Goal: Book appointment/travel/reservation

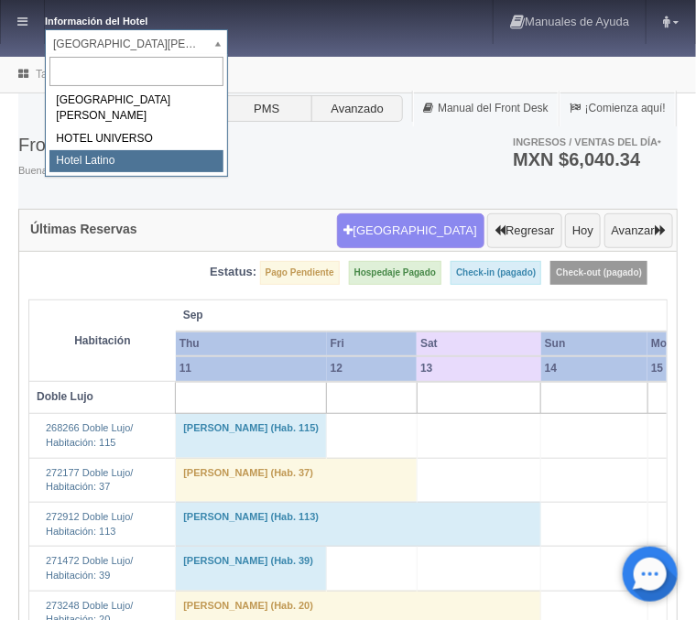
select select "625"
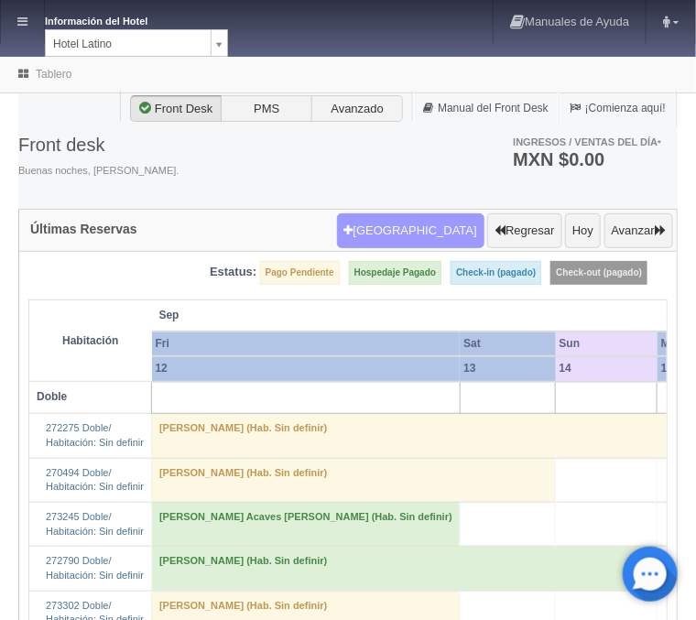
click at [410, 235] on button "[GEOGRAPHIC_DATA]" at bounding box center [410, 230] width 147 height 35
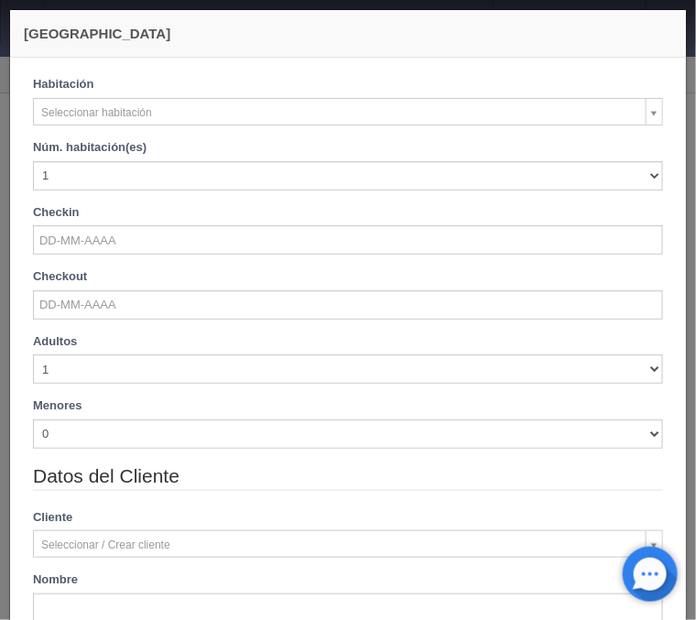
checkbox input "false"
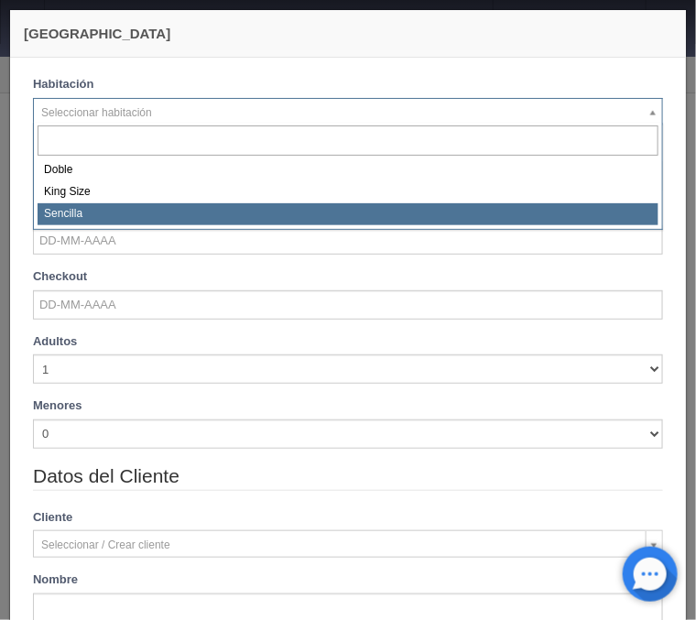
select select "2158"
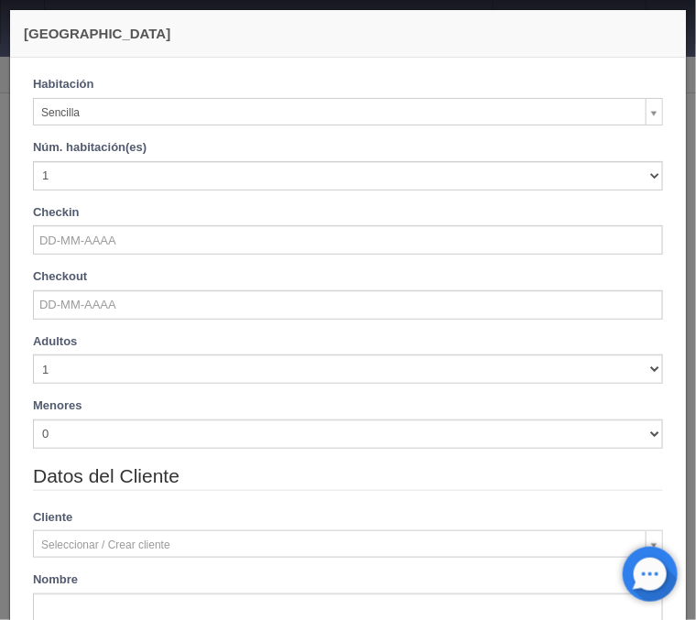
checkbox input "false"
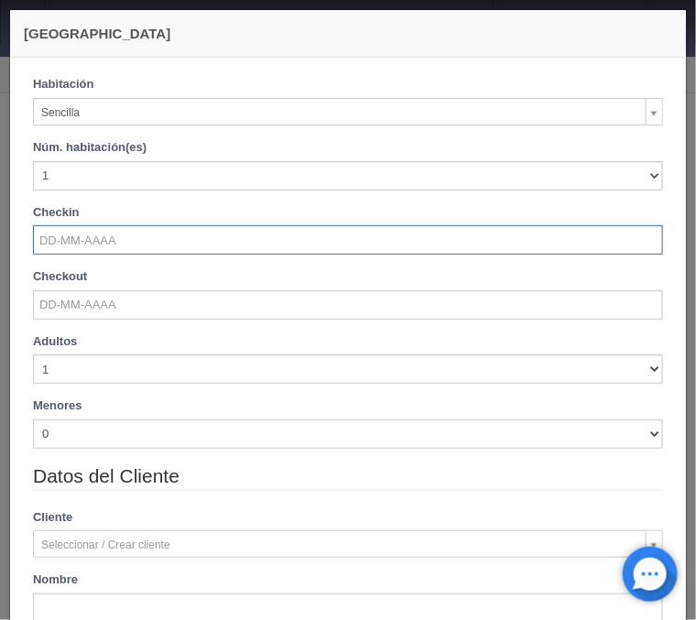
click at [96, 235] on input "text" at bounding box center [348, 239] width 630 height 29
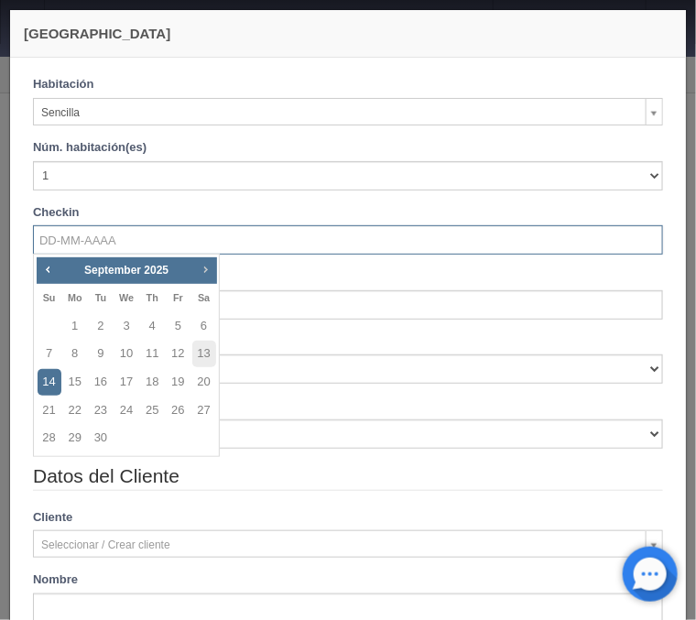
click at [211, 269] on span "Next" at bounding box center [205, 269] width 15 height 15
click at [181, 437] on link "31" at bounding box center [178, 438] width 24 height 27
type input "31-10-2025"
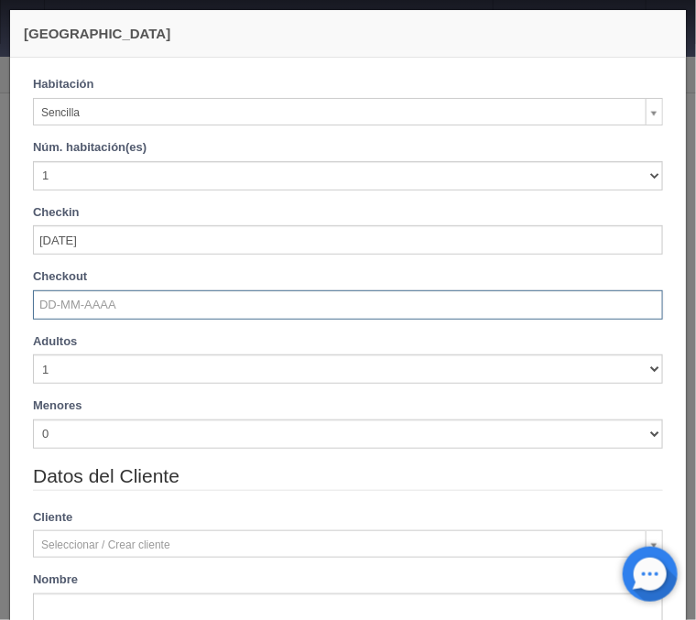
click at [126, 300] on input "text" at bounding box center [348, 304] width 630 height 29
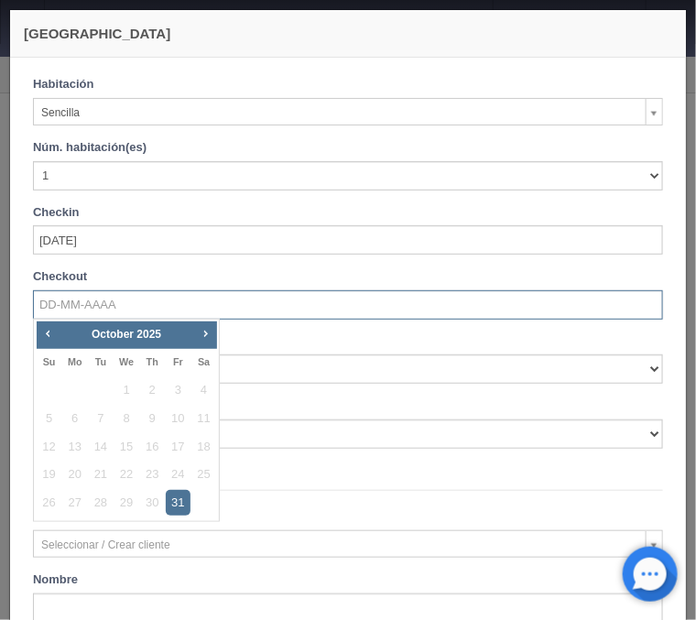
checkbox input "false"
click at [198, 336] on link "Next" at bounding box center [205, 333] width 20 height 20
click at [71, 420] on link "3" at bounding box center [75, 419] width 24 height 27
type input "03-11-2025"
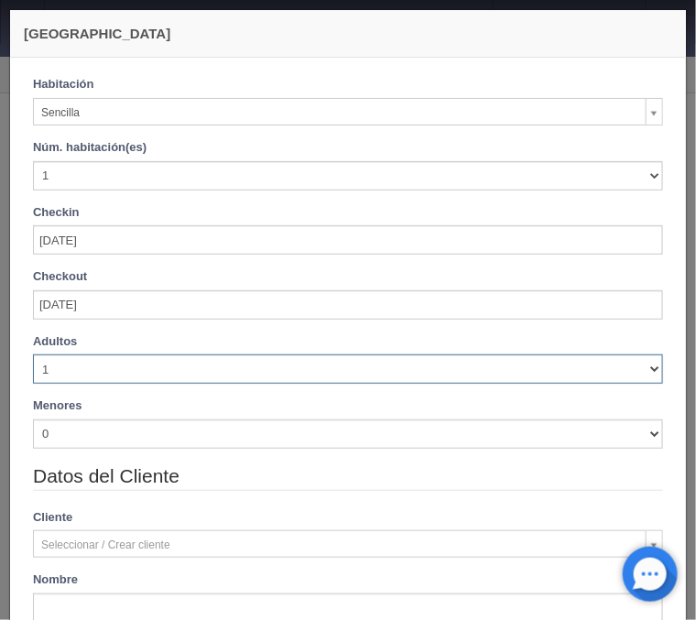
click at [33, 355] on select "1 2 3 4 5 6 7 8 9 10" at bounding box center [348, 369] width 630 height 29
checkbox input "false"
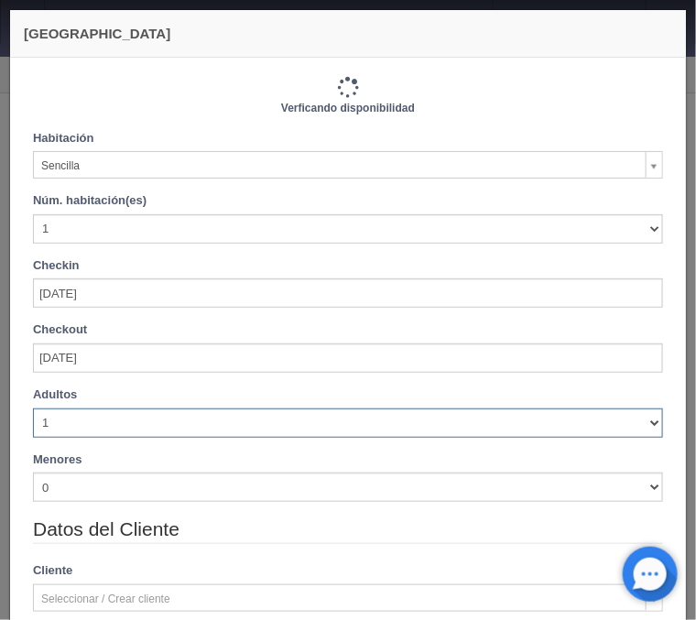
select select "2"
click option "2" at bounding box center [0, 0] width 0 height 0
checkbox input "false"
type input "2160.00"
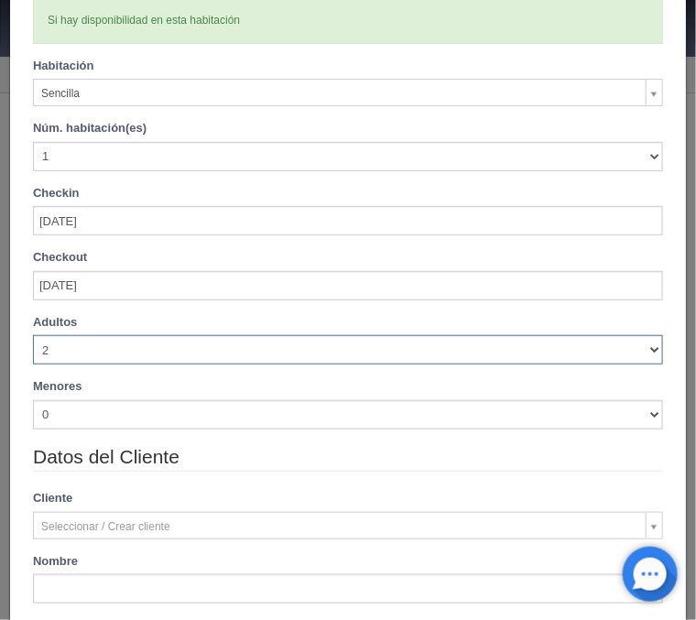
checkbox input "false"
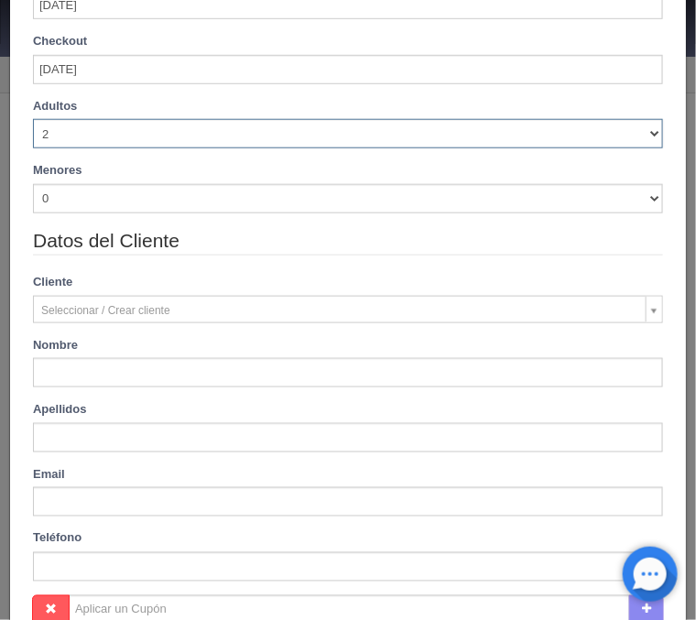
scroll to position [368, 0]
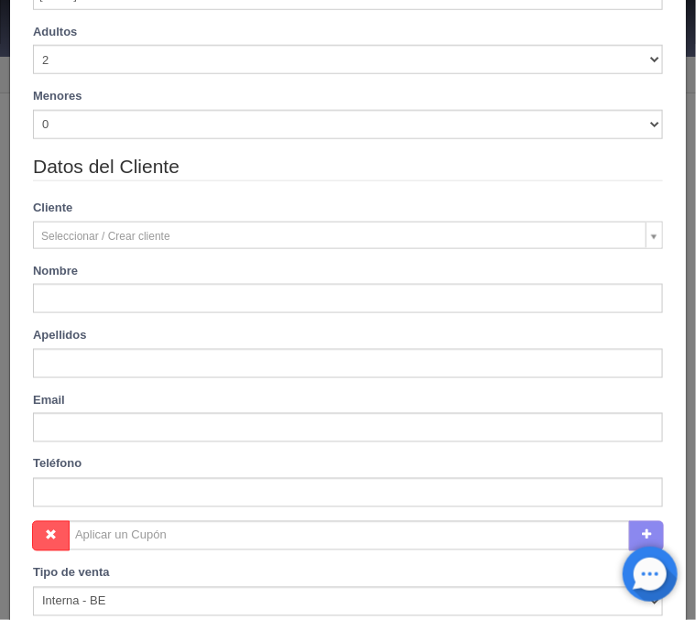
type input "Karen"
type input "Cruz"
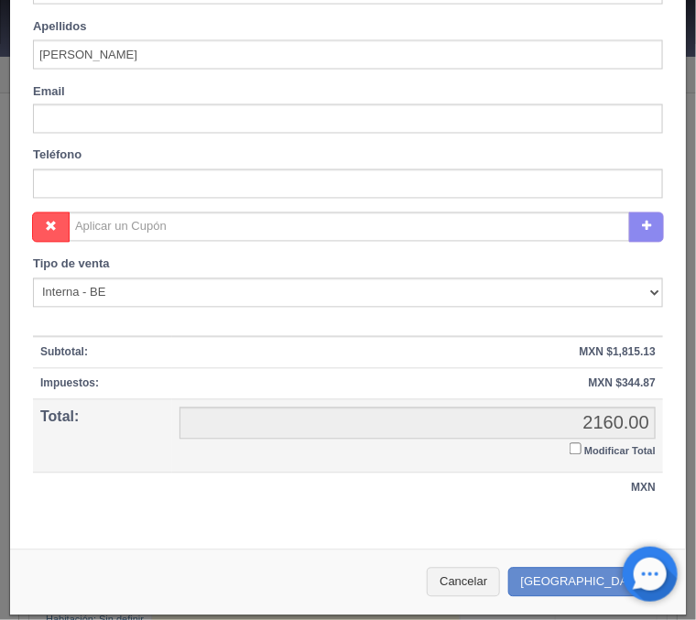
scroll to position [682, 0]
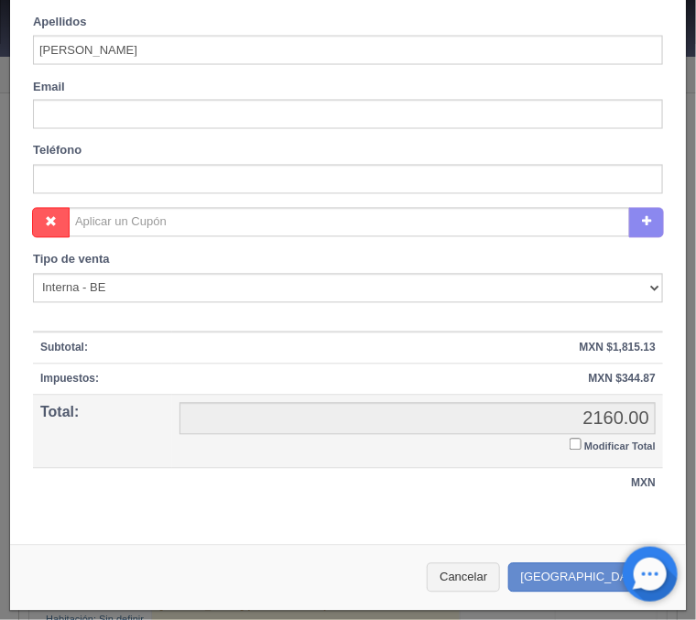
click at [578, 447] on input "Modificar Total" at bounding box center [576, 445] width 12 height 12
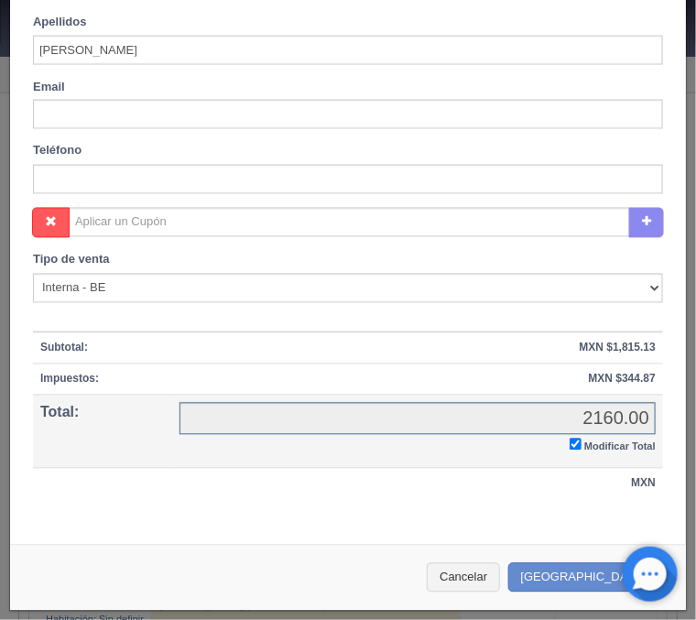
checkbox input "true"
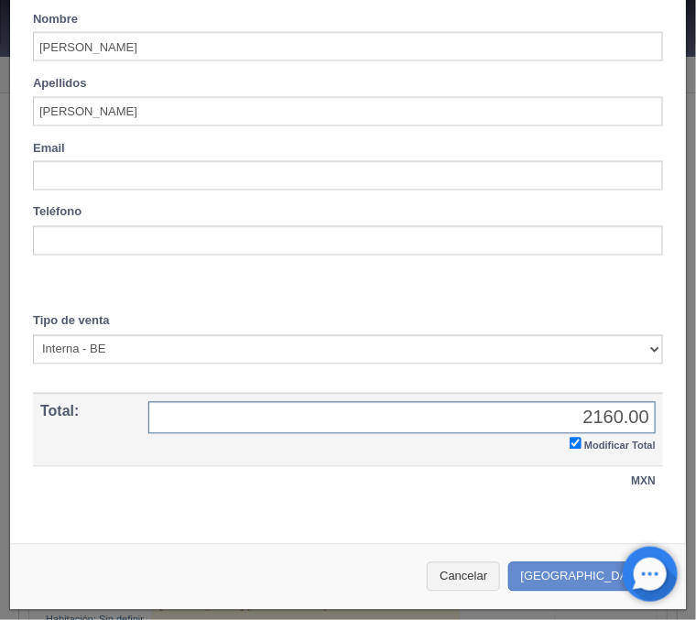
scroll to position [618, 0]
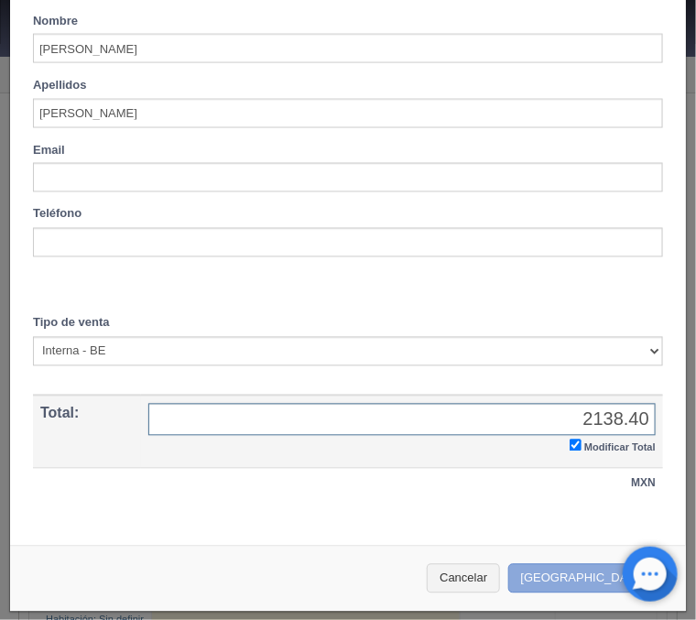
type input "2138.40"
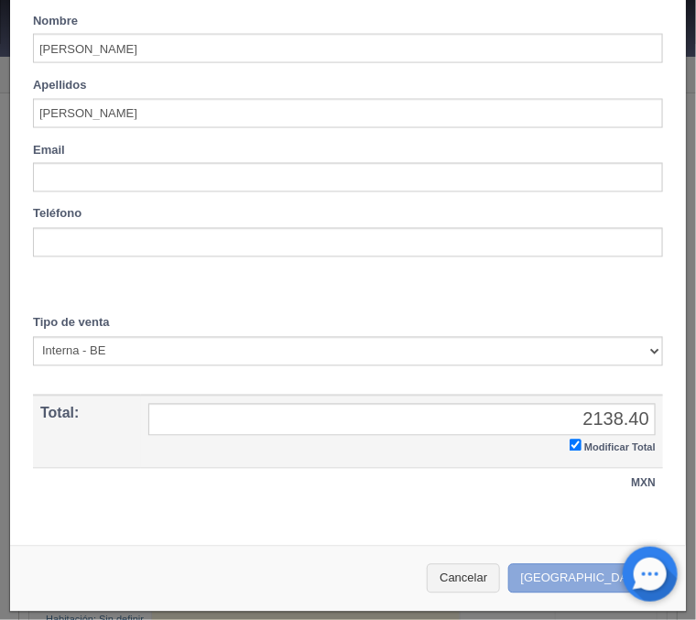
click at [593, 577] on button "[GEOGRAPHIC_DATA]" at bounding box center [587, 579] width 159 height 30
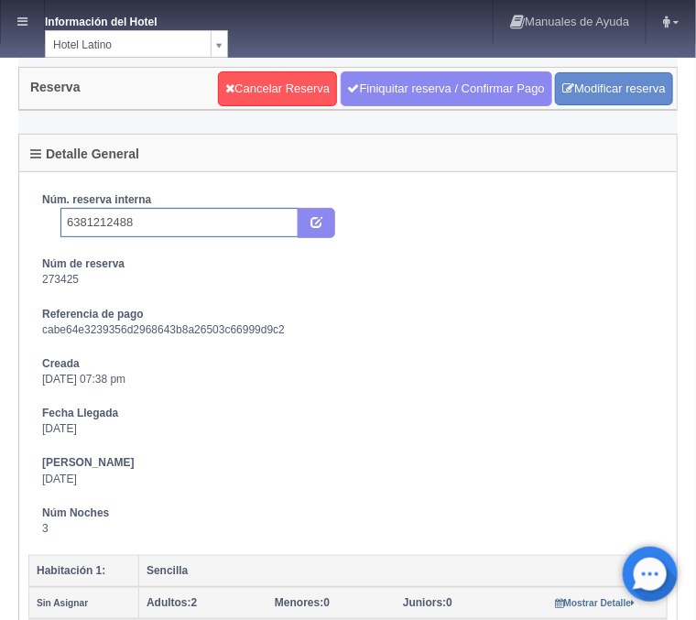
click at [229, 226] on input "6381212488" at bounding box center [179, 222] width 238 height 29
type input "6381212488 Booking"
click at [330, 216] on button "submit" at bounding box center [317, 223] width 38 height 31
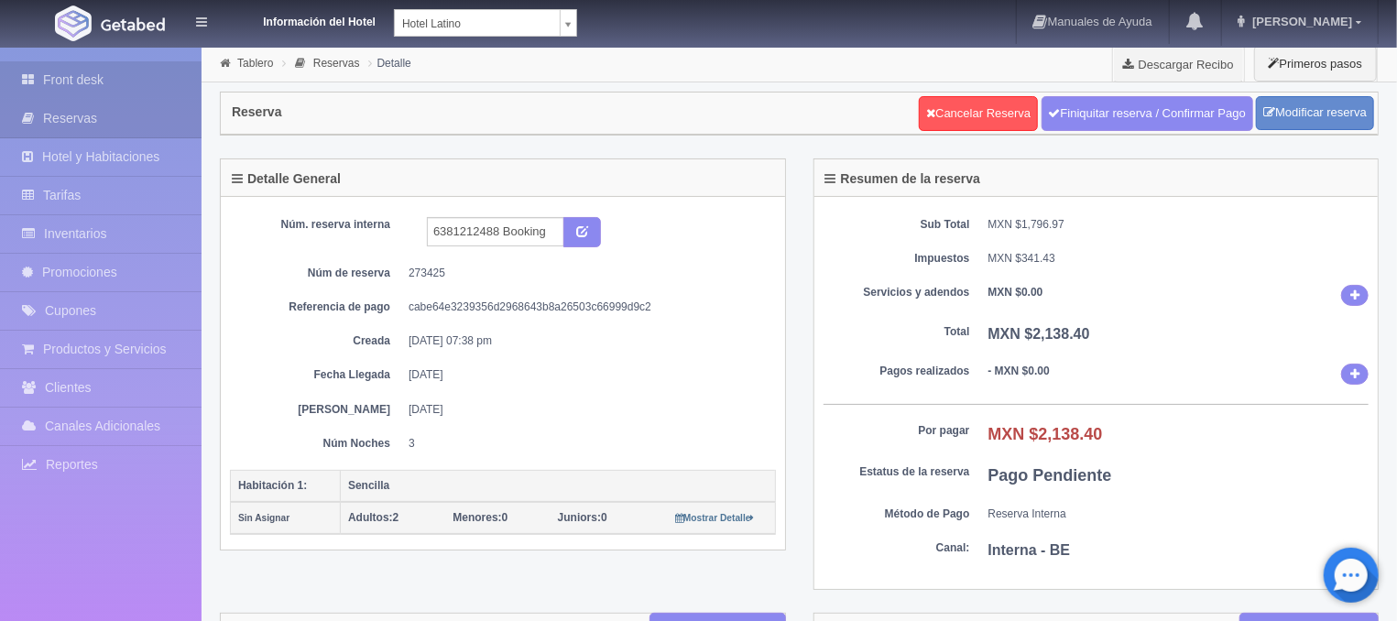
click at [116, 73] on link "Front desk" at bounding box center [101, 80] width 202 height 38
